Goal: Task Accomplishment & Management: Complete application form

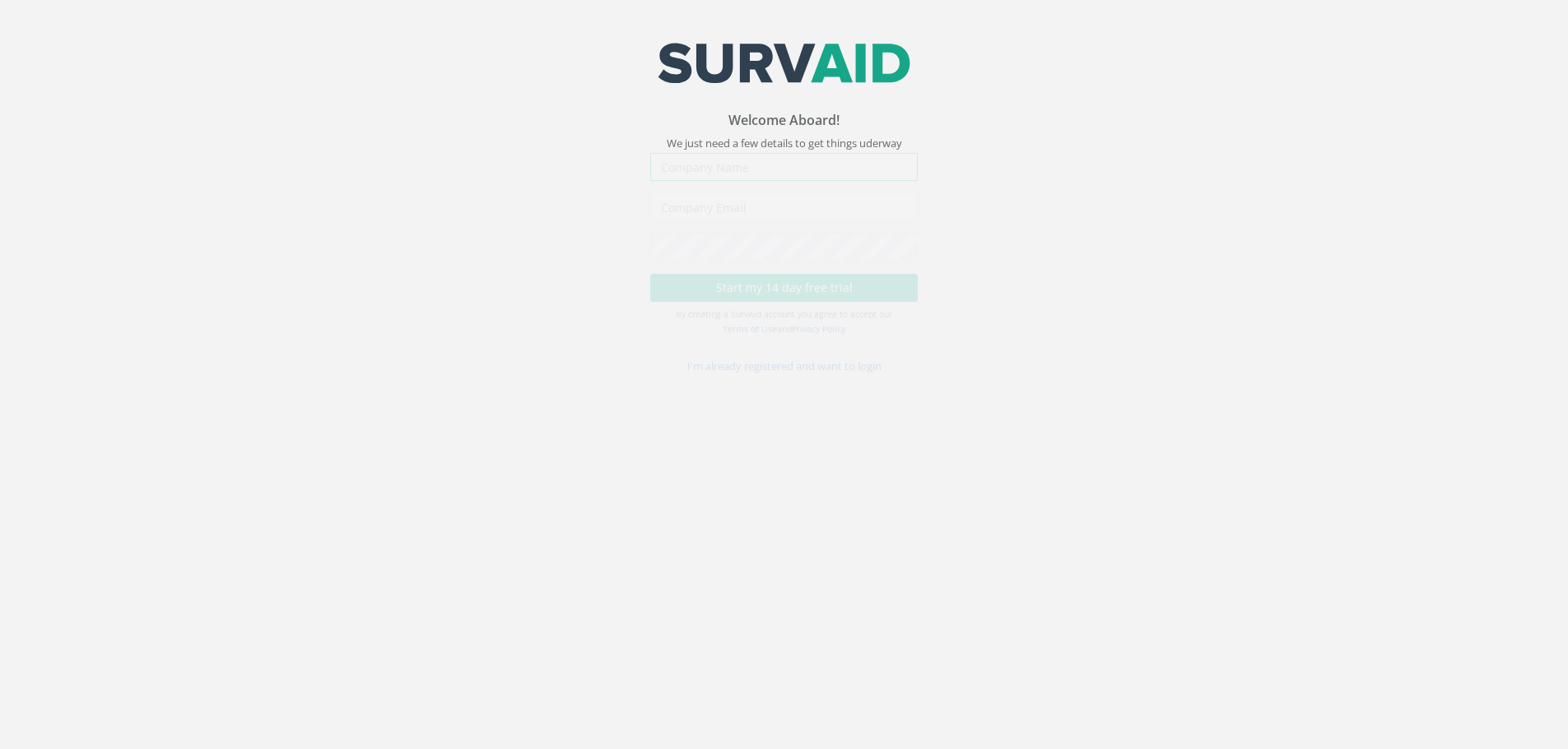
click at [751, 184] on input "text" at bounding box center [784, 181] width 268 height 28
click at [778, 67] on image at bounding box center [784, 63] width 258 height 41
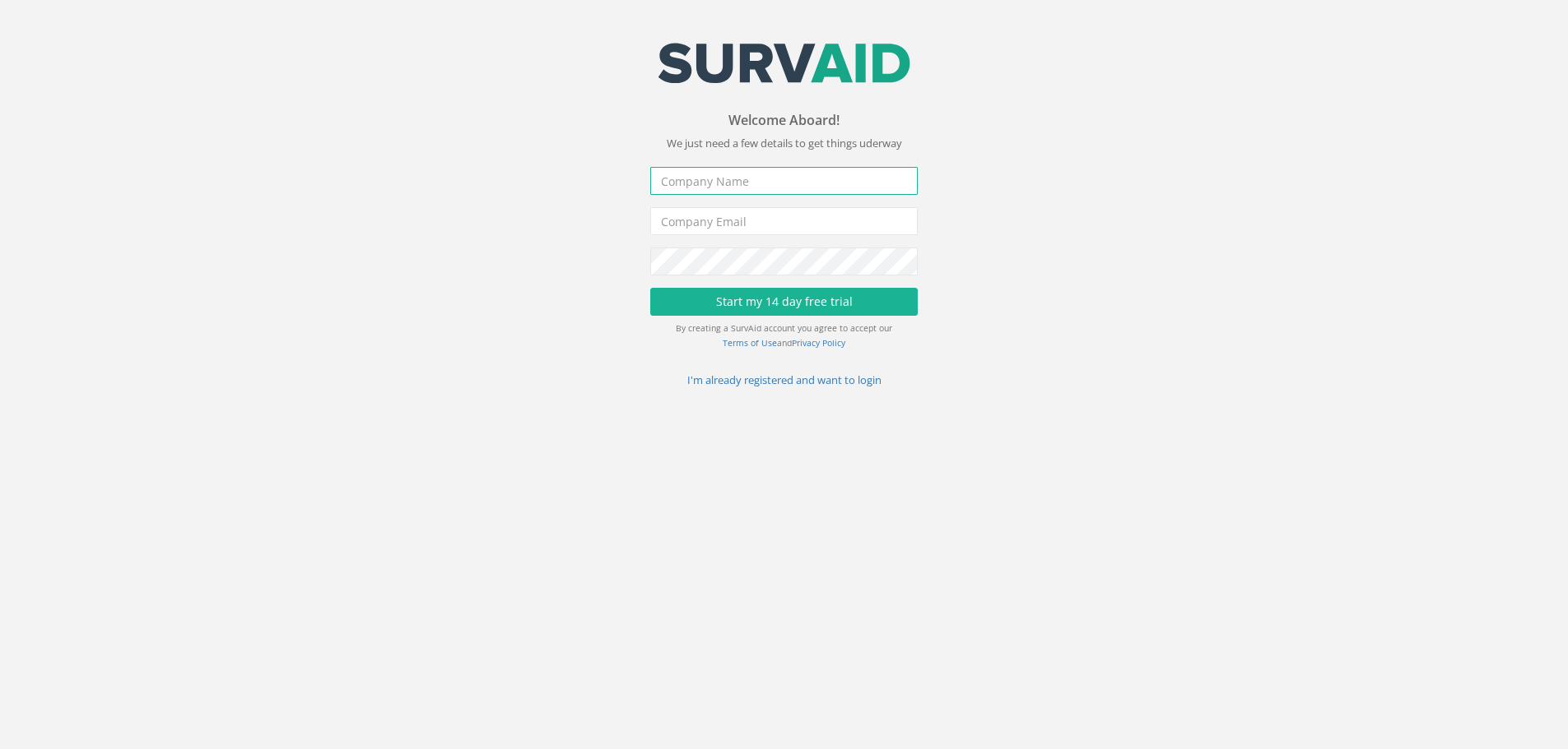
click at [824, 179] on input "text" at bounding box center [784, 181] width 268 height 28
click at [824, 179] on input "[PERSON_NAME] Fernandex" at bounding box center [784, 181] width 268 height 28
type input "[PERSON_NAME] [PERSON_NAME]"
type input "[PERSON_NAME][EMAIL_ADDRESS][DOMAIN_NAME]"
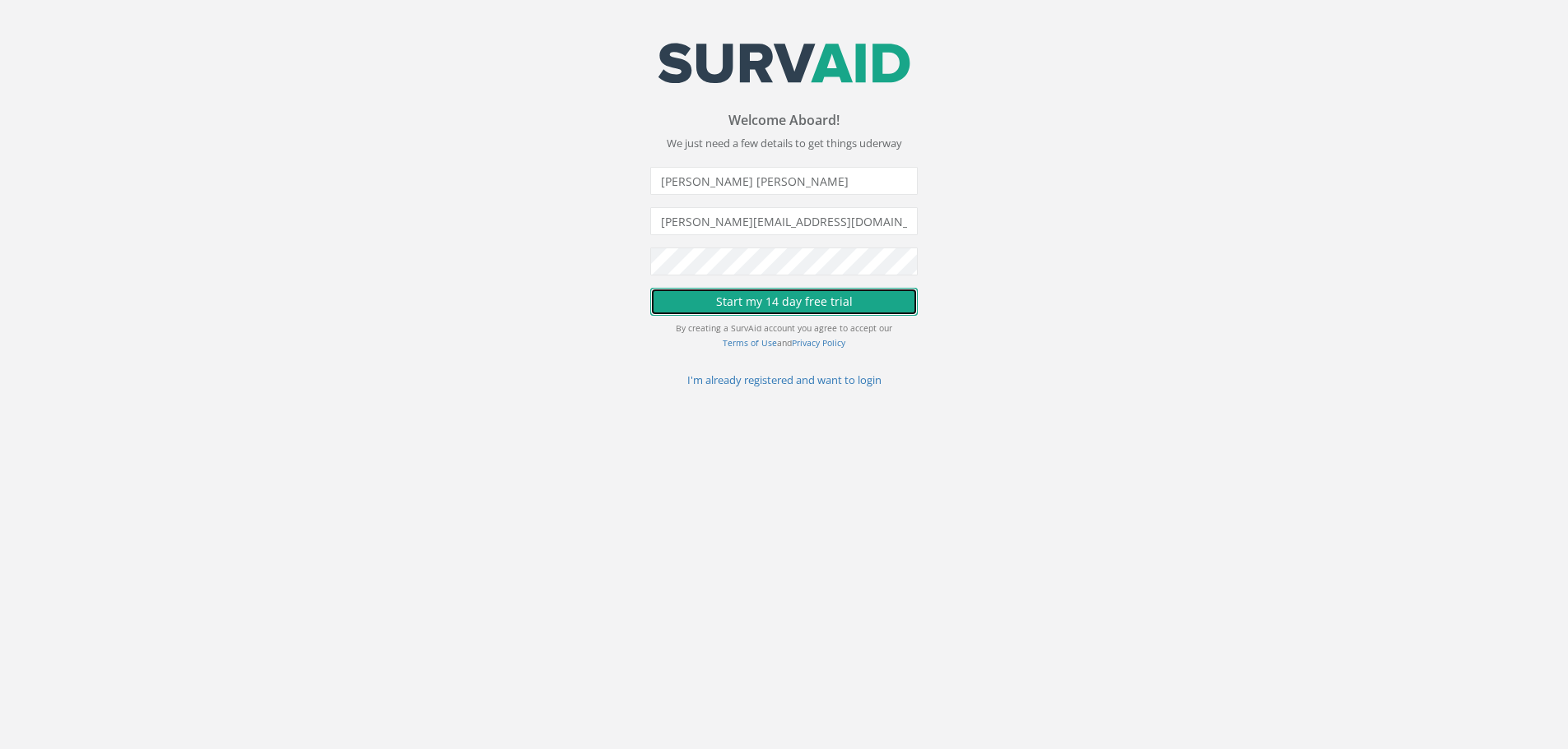
click at [752, 296] on button "Start my 14 day free trial" at bounding box center [784, 302] width 268 height 28
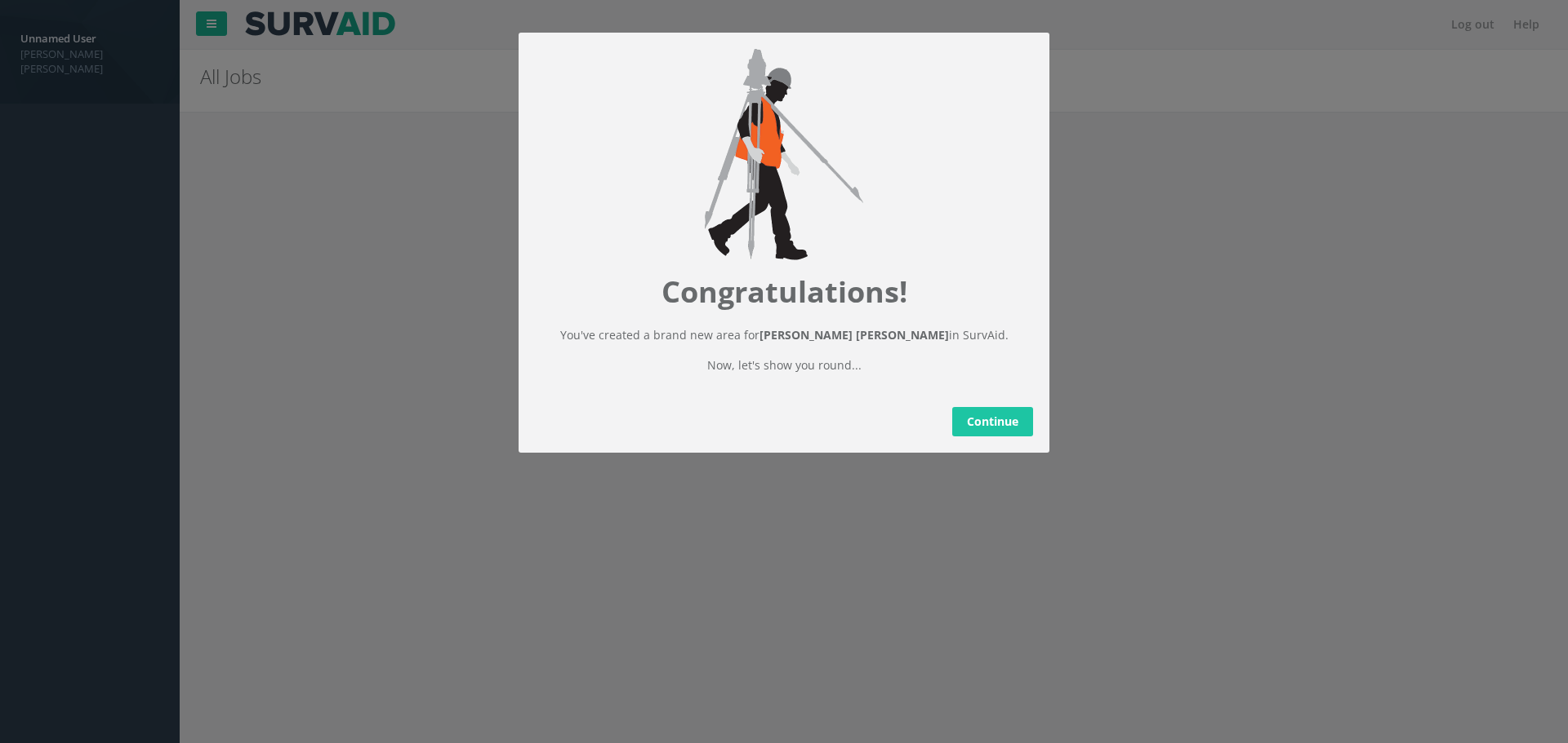
click at [996, 430] on link "Continue" at bounding box center [993, 422] width 81 height 29
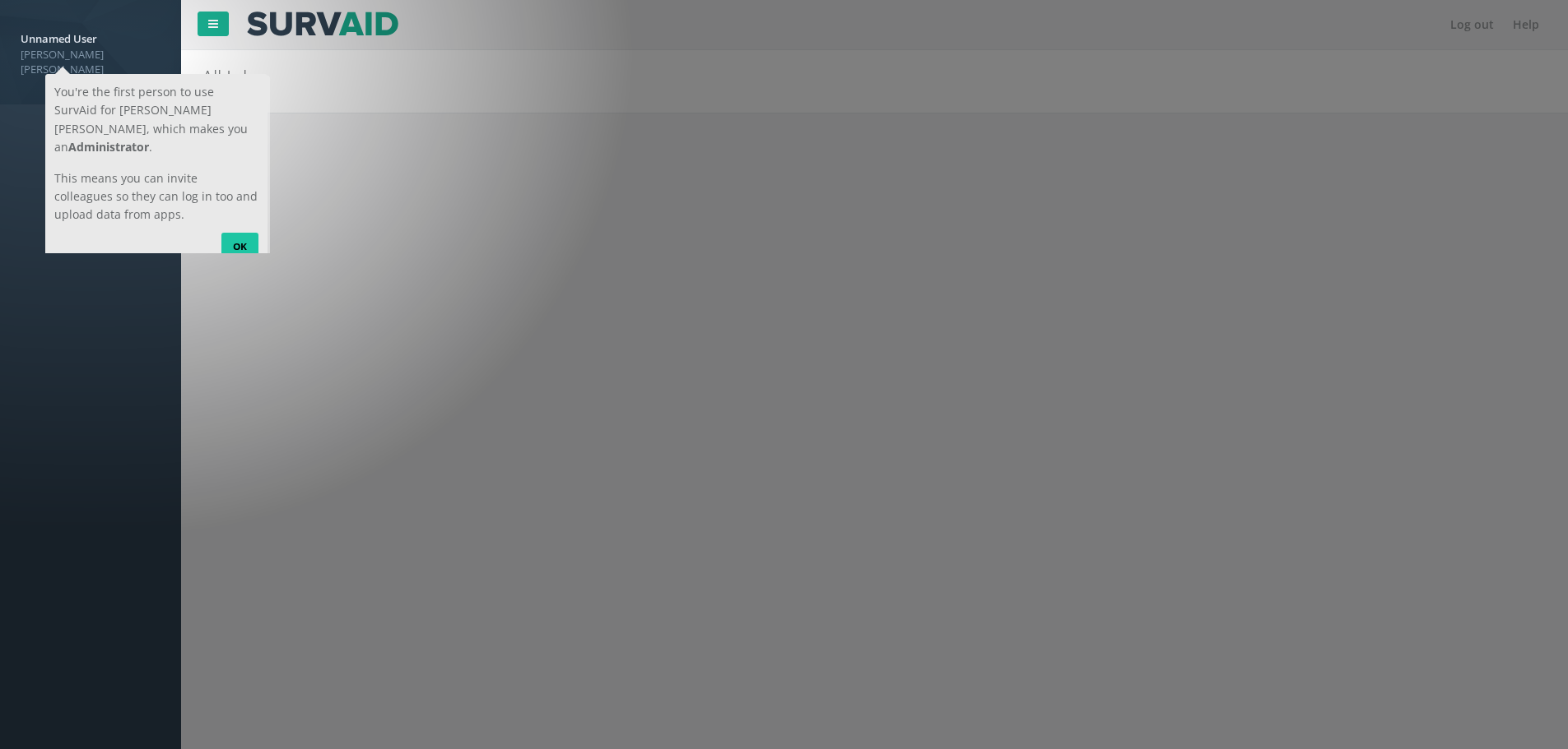
click at [242, 232] on link "OK" at bounding box center [239, 245] width 37 height 26
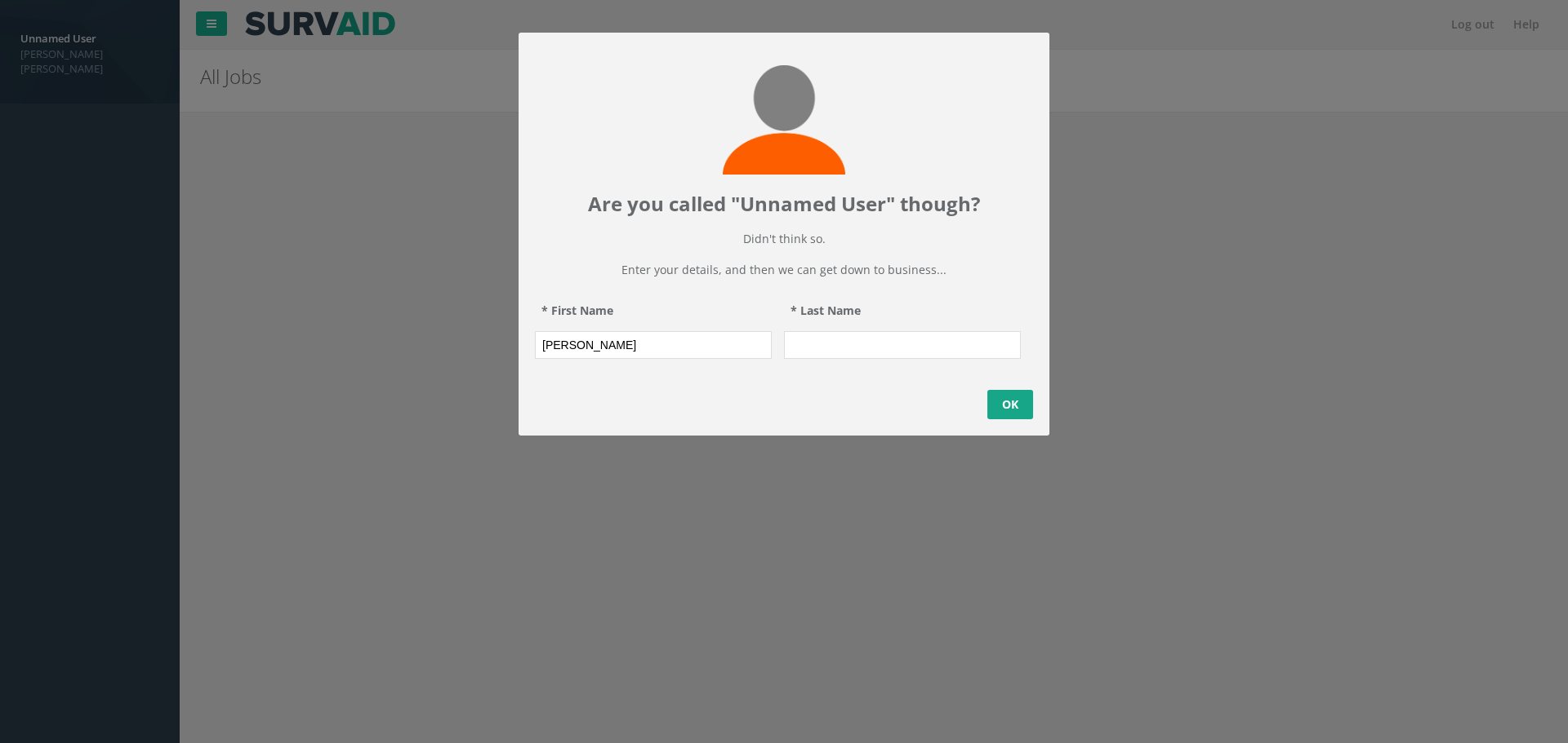
type input "[PERSON_NAME]"
click at [1000, 420] on link "OK" at bounding box center [1009, 404] width 45 height 29
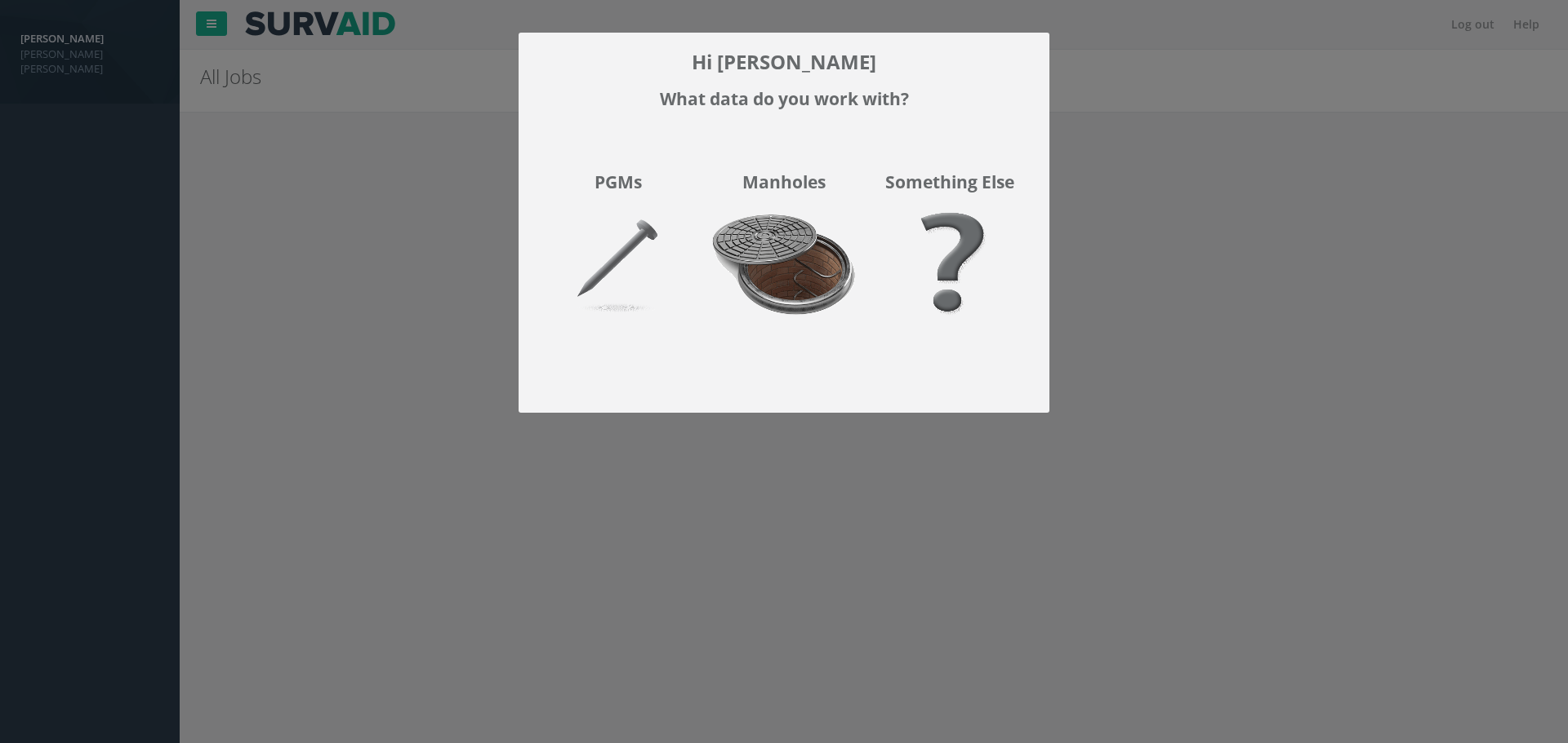
click at [797, 249] on img at bounding box center [784, 275] width 166 height 146
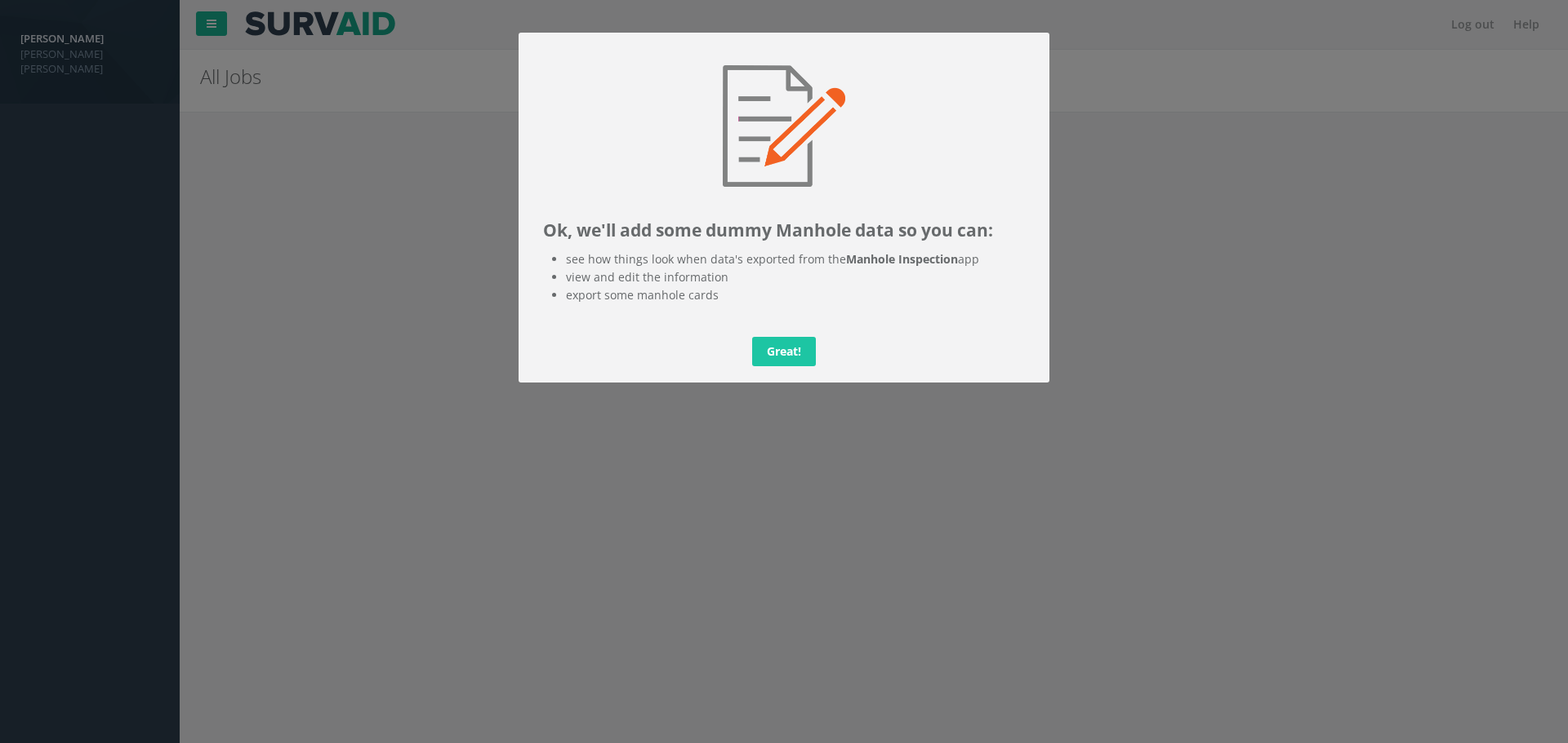
click at [794, 362] on link "Great!" at bounding box center [784, 351] width 64 height 29
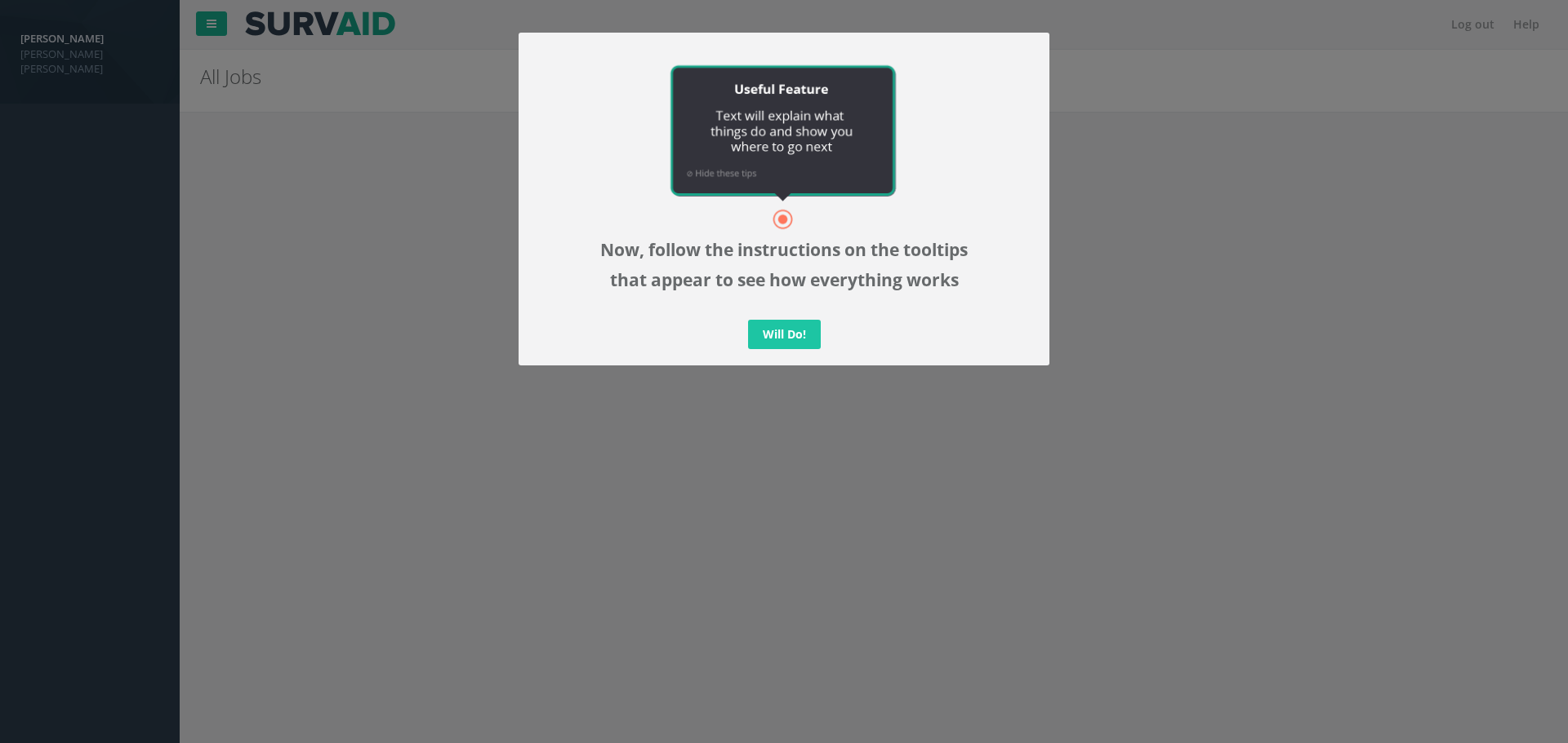
click at [786, 340] on link "Will Do!" at bounding box center [784, 335] width 72 height 29
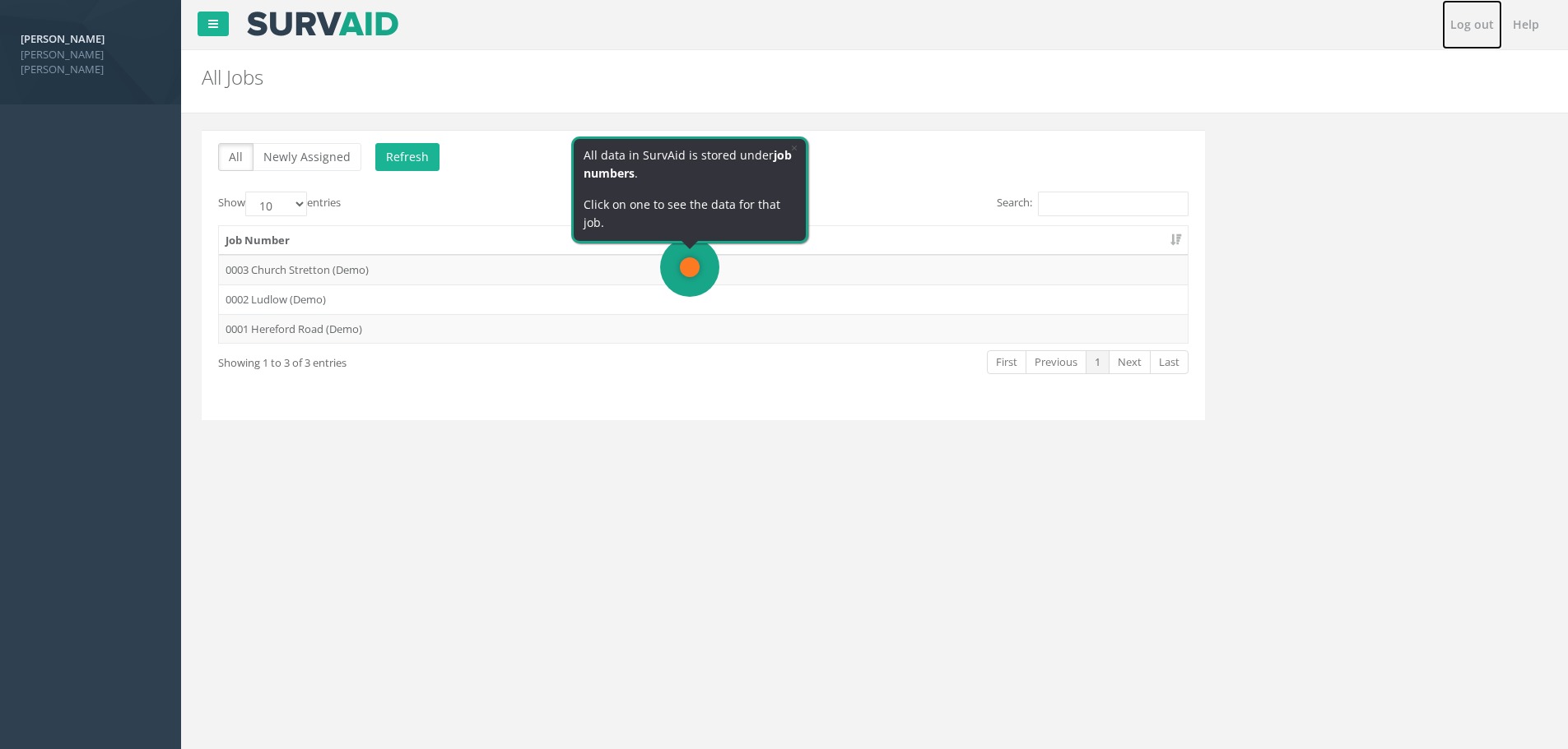
click at [1471, 21] on link "Log out" at bounding box center [1473, 24] width 60 height 50
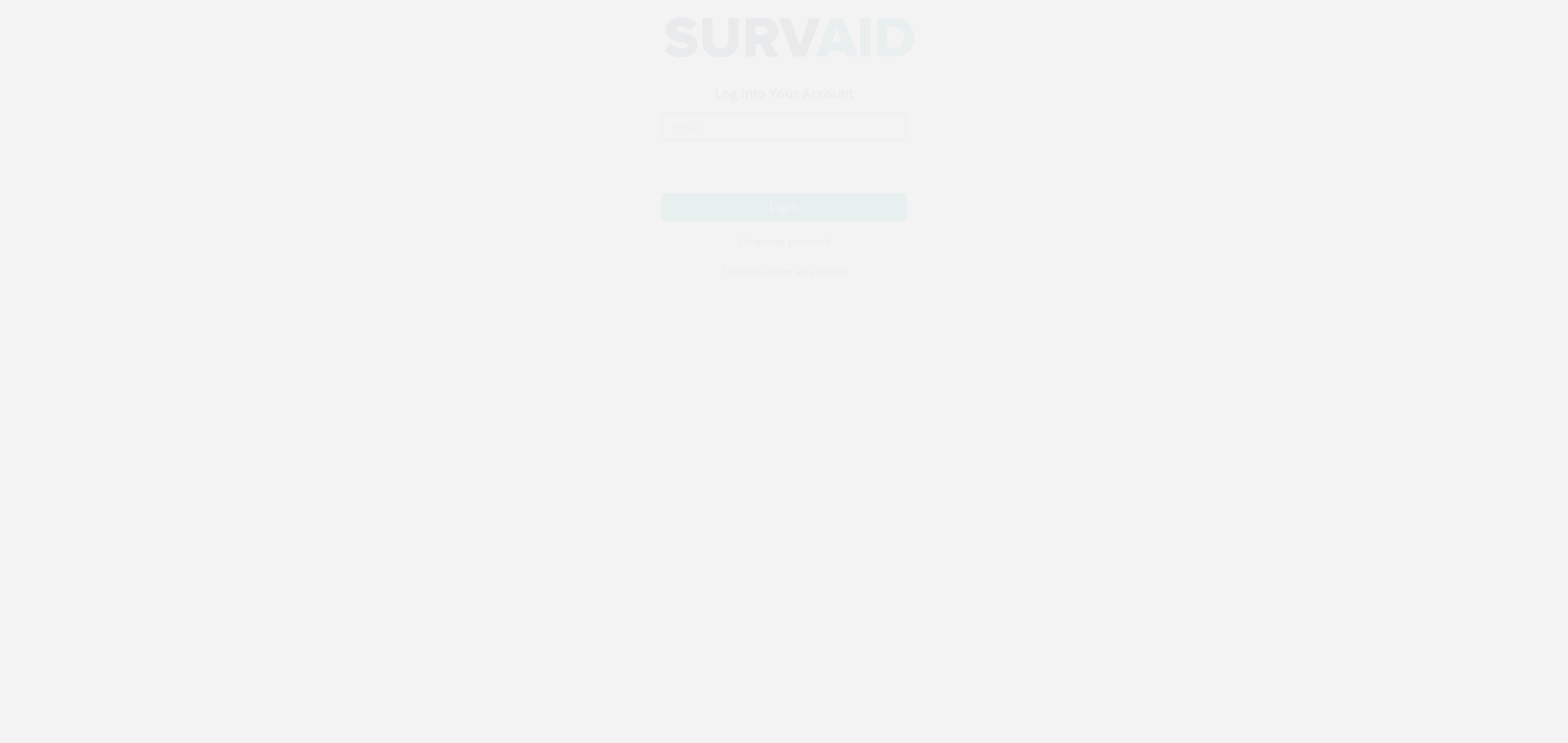
click at [785, 140] on input "email" at bounding box center [784, 143] width 245 height 28
type input "[PERSON_NAME][EMAIL_ADDRESS][DOMAIN_NAME]"
